Goal: Task Accomplishment & Management: Manage account settings

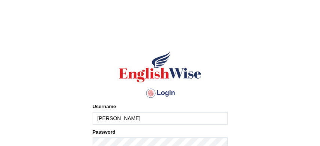
scroll to position [29, 0]
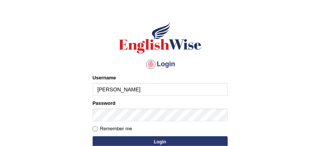
type input "[PERSON_NAME]"
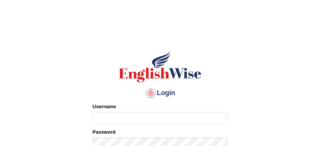
scroll to position [29, 0]
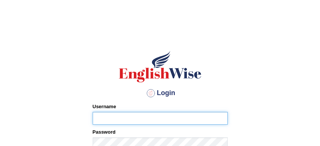
scroll to position [29, 0]
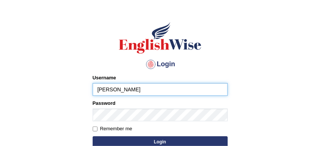
type input "sabitra"
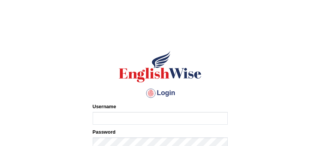
scroll to position [29, 0]
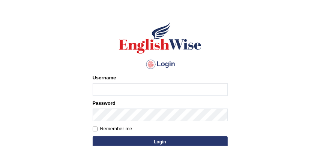
click at [93, 128] on form "Please fix the following errors: Username Password Remember me Login" at bounding box center [160, 111] width 135 height 75
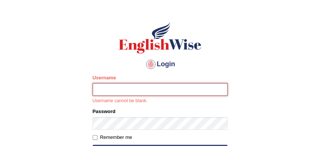
click at [126, 91] on input "Username" at bounding box center [160, 89] width 135 height 13
type input "sabitra"
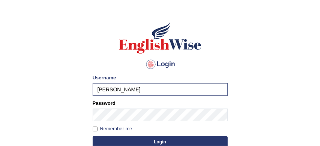
click at [146, 142] on button "Login" at bounding box center [160, 141] width 135 height 11
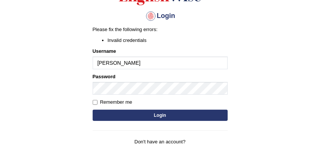
scroll to position [78, 0]
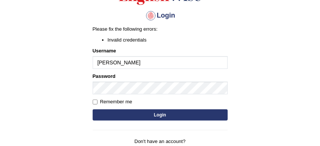
click at [100, 63] on input "[PERSON_NAME]" at bounding box center [160, 62] width 135 height 13
type input "[PERSON_NAME]"
click at [161, 115] on button "Login" at bounding box center [160, 114] width 135 height 11
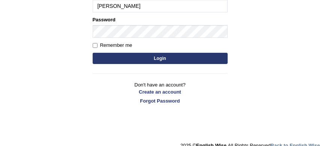
scroll to position [128, 0]
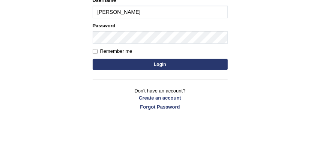
click at [173, 66] on button "Login" at bounding box center [160, 64] width 135 height 11
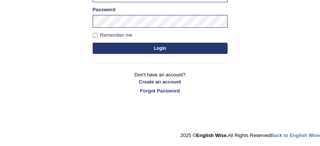
scroll to position [106, 0]
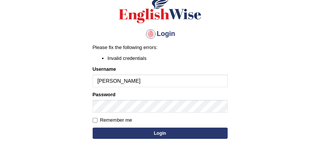
scroll to position [61, 0]
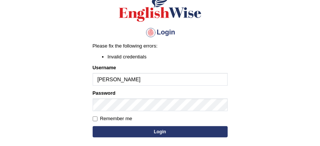
click at [121, 81] on input "[PERSON_NAME]" at bounding box center [160, 79] width 135 height 13
click at [93, 119] on input "Remember me" at bounding box center [95, 118] width 5 height 5
checkbox input "true"
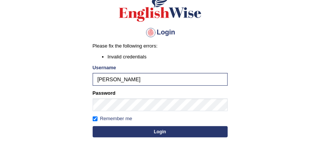
click at [151, 133] on button "Login" at bounding box center [160, 131] width 135 height 11
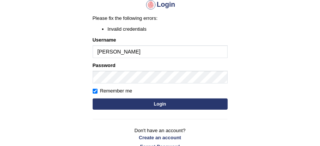
scroll to position [94, 0]
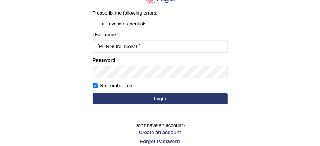
click at [168, 101] on button "Login" at bounding box center [160, 98] width 135 height 11
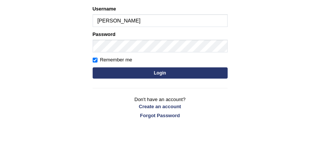
scroll to position [120, 0]
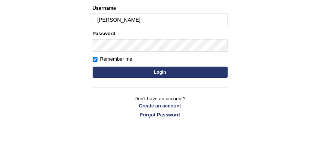
click at [126, 23] on input "Sabitra" at bounding box center [160, 19] width 135 height 13
type input "[PERSON_NAME]"
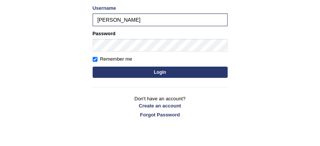
click at [155, 71] on button "Login" at bounding box center [160, 72] width 135 height 11
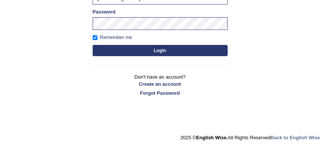
scroll to position [99, 0]
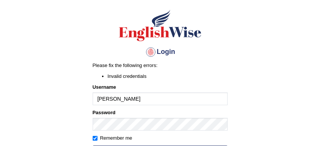
scroll to position [42, 0]
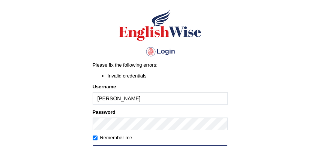
click at [73, 45] on body "Login Please fix the following errors: Invalid credentials Username [PERSON_NAM…" at bounding box center [160, 48] width 320 height 146
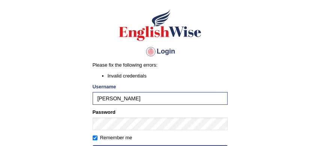
click at [76, 33] on body "Login Please fix the following errors: Invalid credentials Username [PERSON_NAM…" at bounding box center [160, 48] width 320 height 146
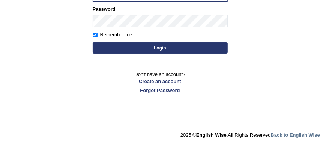
scroll to position [0, 0]
